Goal: Information Seeking & Learning: Learn about a topic

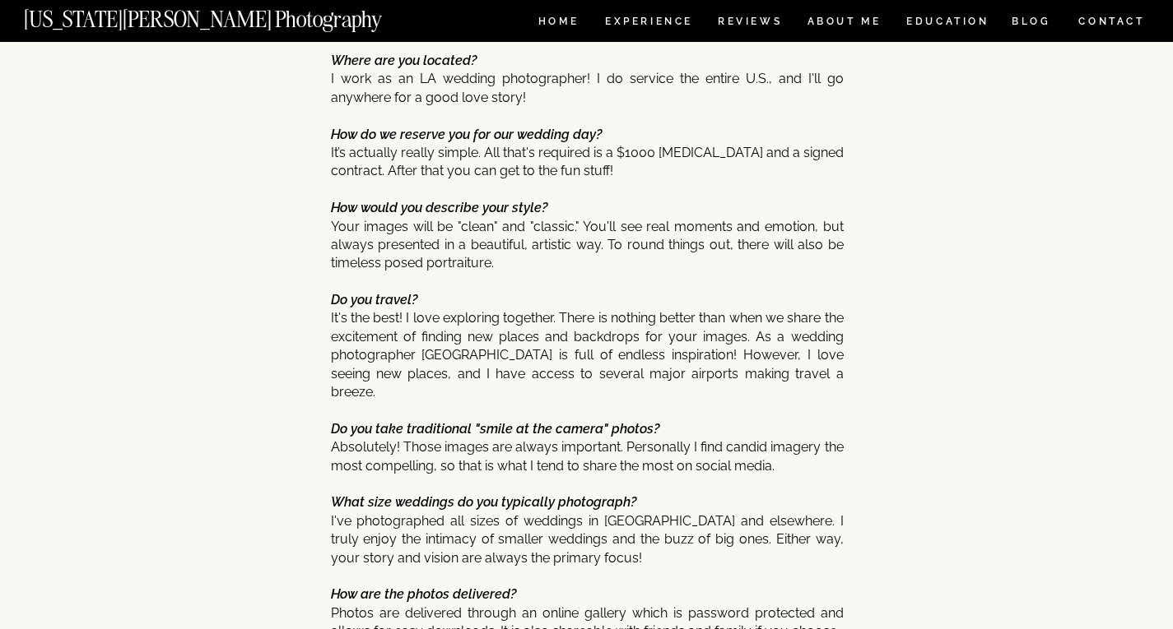
scroll to position [6650, 0]
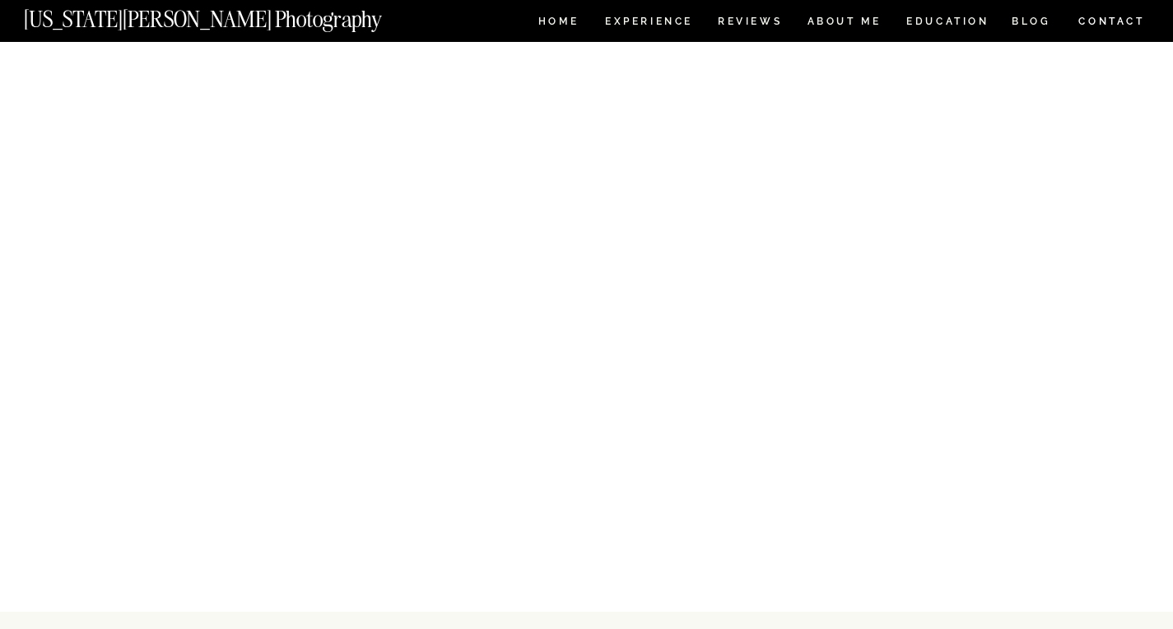
scroll to position [8039, 0]
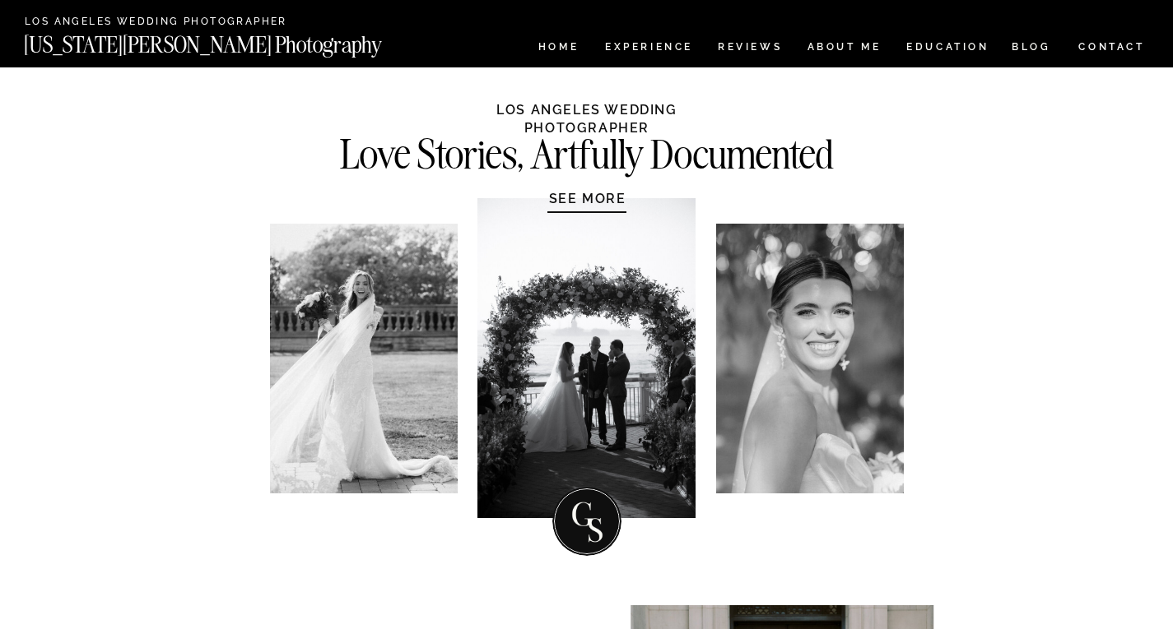
click at [600, 377] on div at bounding box center [586, 358] width 218 height 320
click at [662, 42] on nav "Experience" at bounding box center [648, 49] width 86 height 14
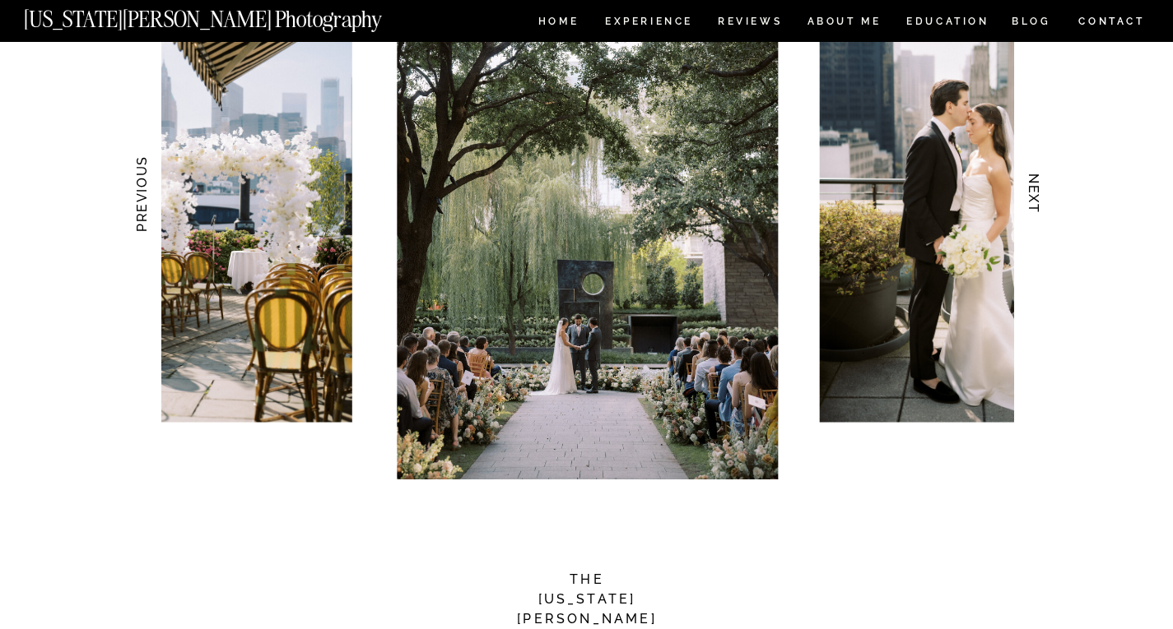
scroll to position [1713, 0]
click at [580, 310] on img at bounding box center [587, 193] width 381 height 572
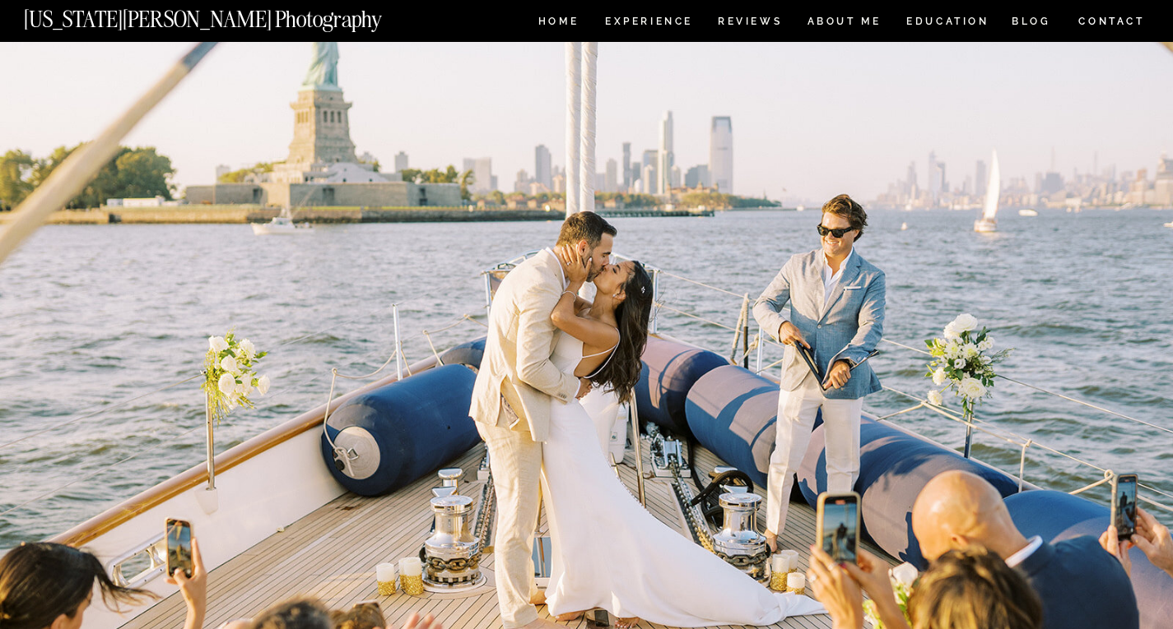
scroll to position [4400, 0]
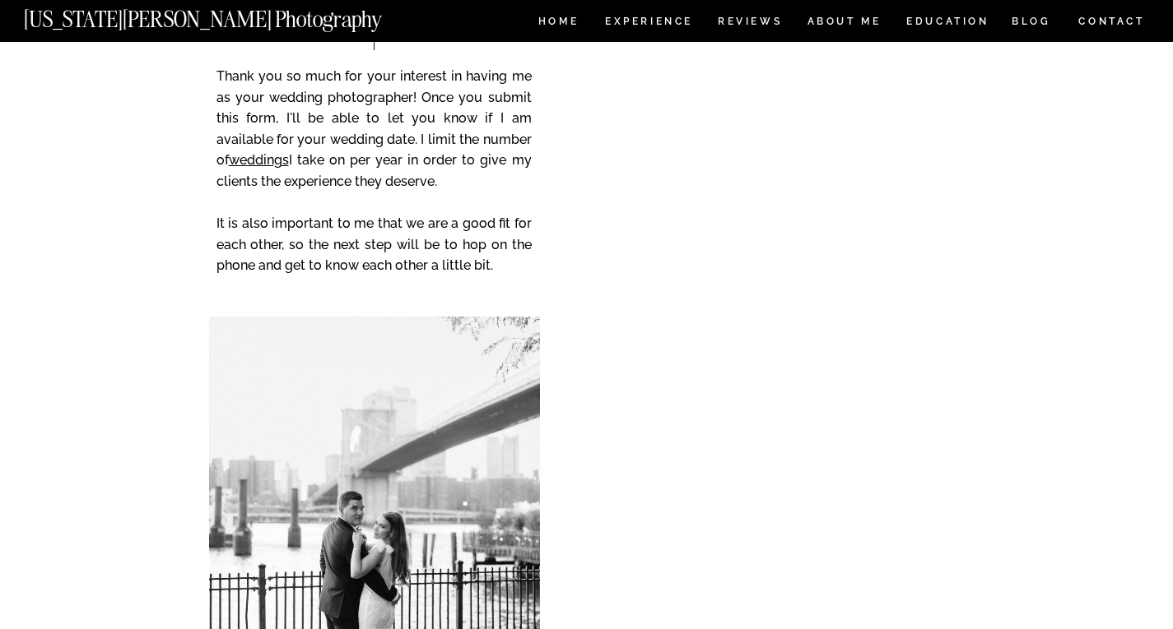
scroll to position [7011, 0]
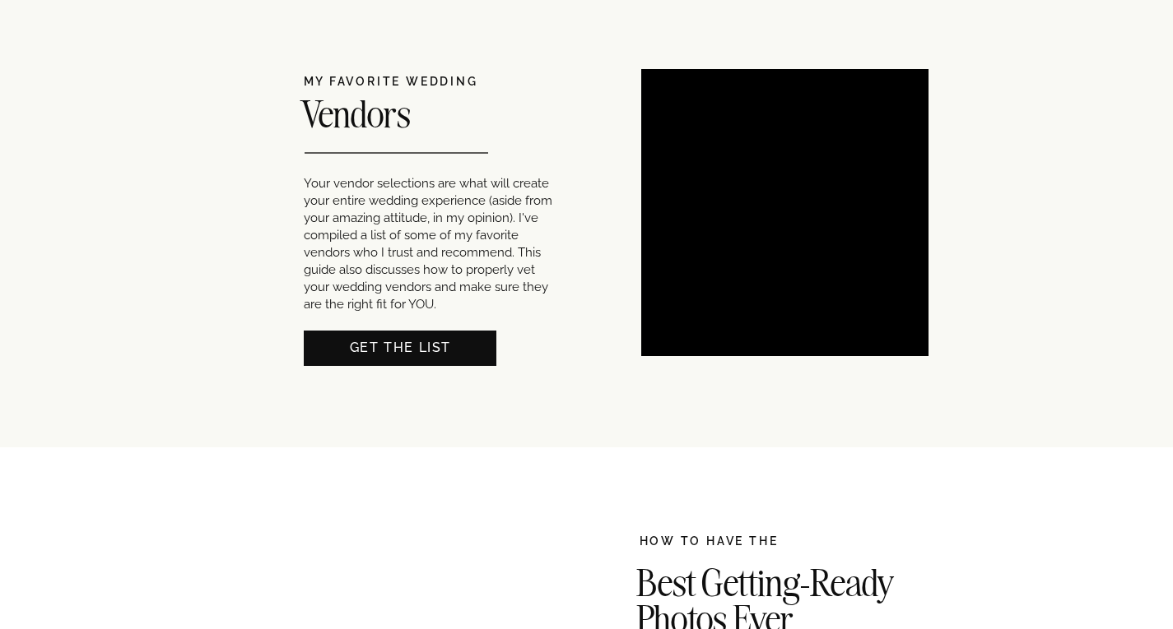
scroll to position [1013, 0]
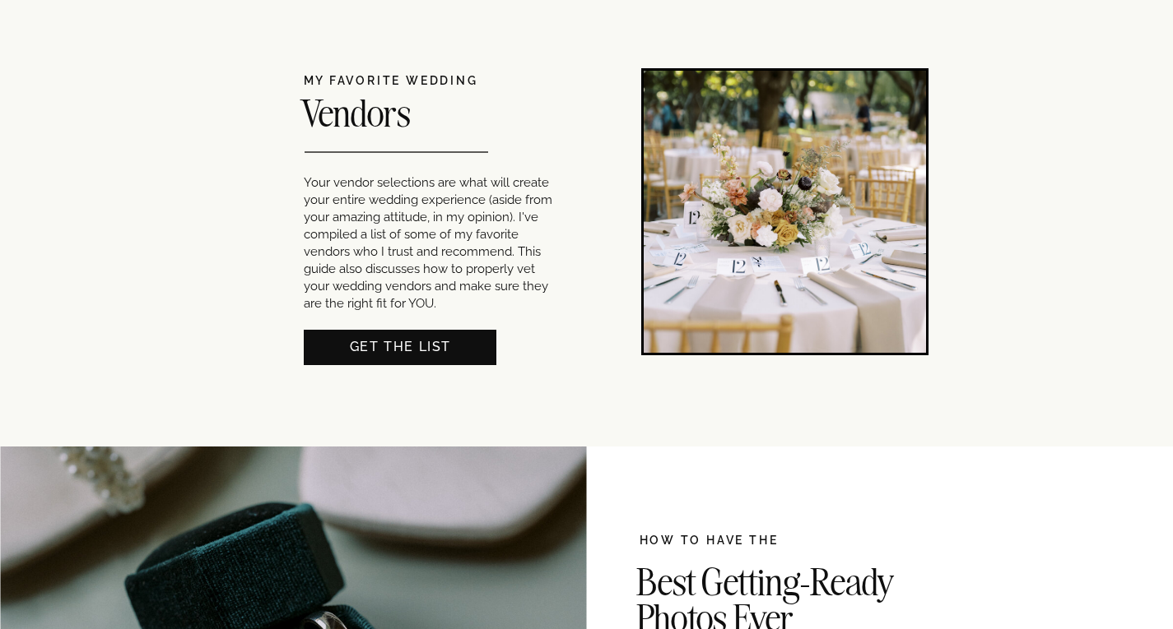
click at [400, 338] on nav "Get THE LIST" at bounding box center [400, 345] width 193 height 17
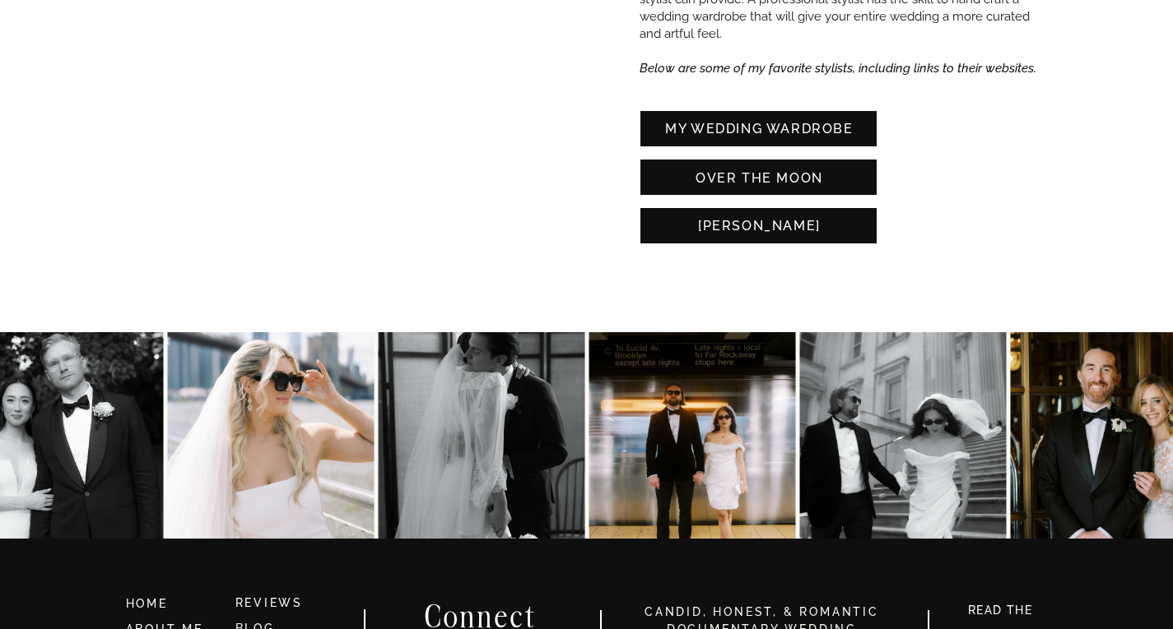
scroll to position [4713, 0]
